Goal: Transaction & Acquisition: Download file/media

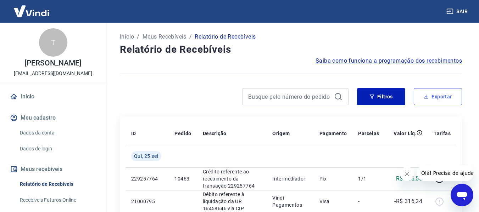
click at [438, 98] on button "Exportar" at bounding box center [438, 96] width 48 height 17
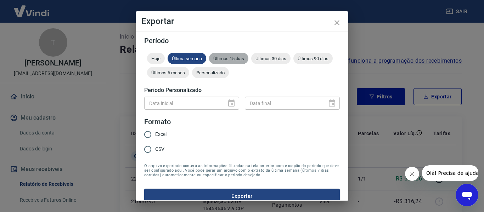
click at [237, 58] on span "Últimos 15 dias" at bounding box center [228, 58] width 39 height 5
click at [147, 135] on input "Excel" at bounding box center [147, 134] width 15 height 15
radio input "true"
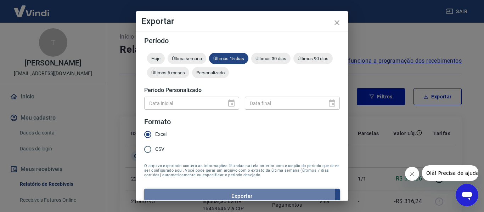
click at [224, 197] on button "Exportar" at bounding box center [242, 196] width 196 height 15
